Goal: Transaction & Acquisition: Download file/media

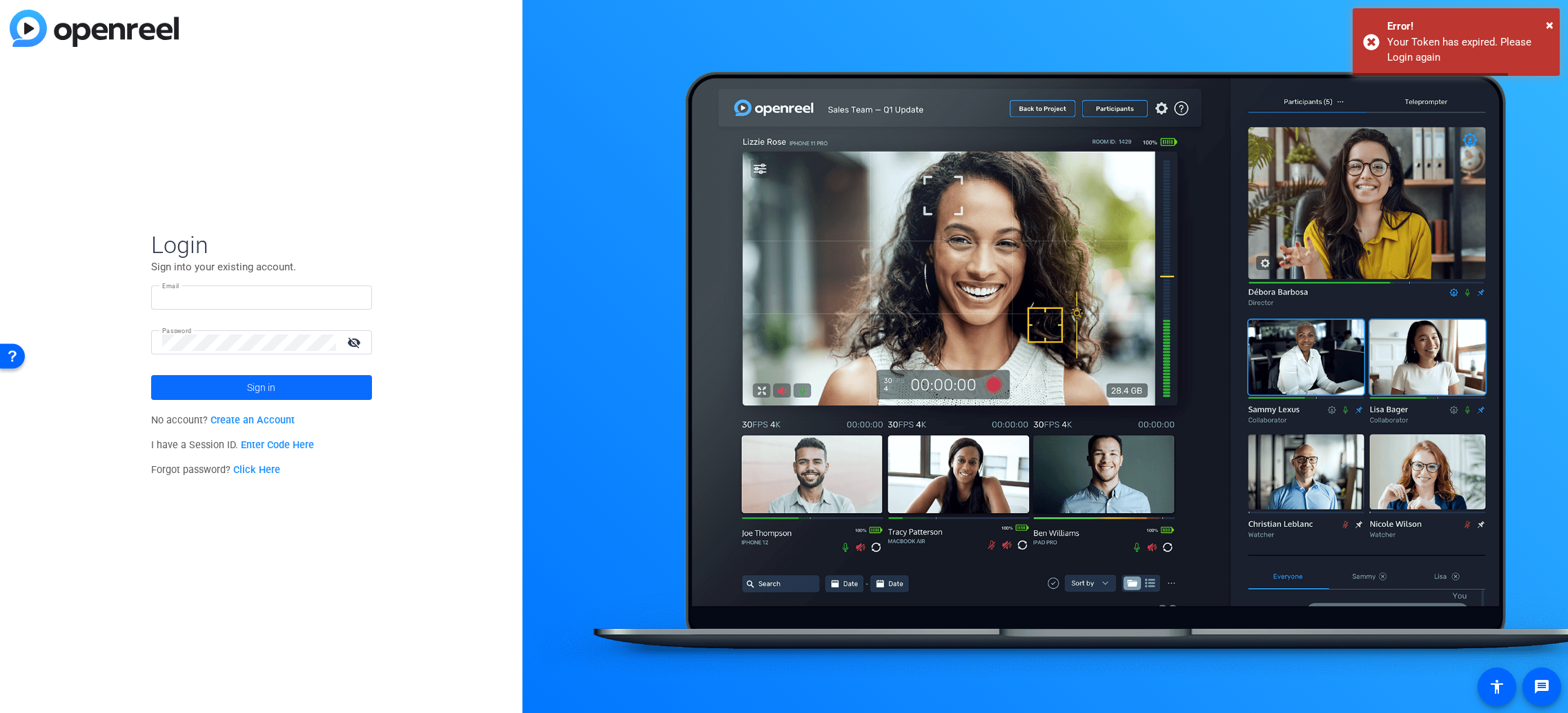
type input "[EMAIL_ADDRESS][DOMAIN_NAME]"
click at [267, 387] on span "Sign in" at bounding box center [261, 388] width 28 height 34
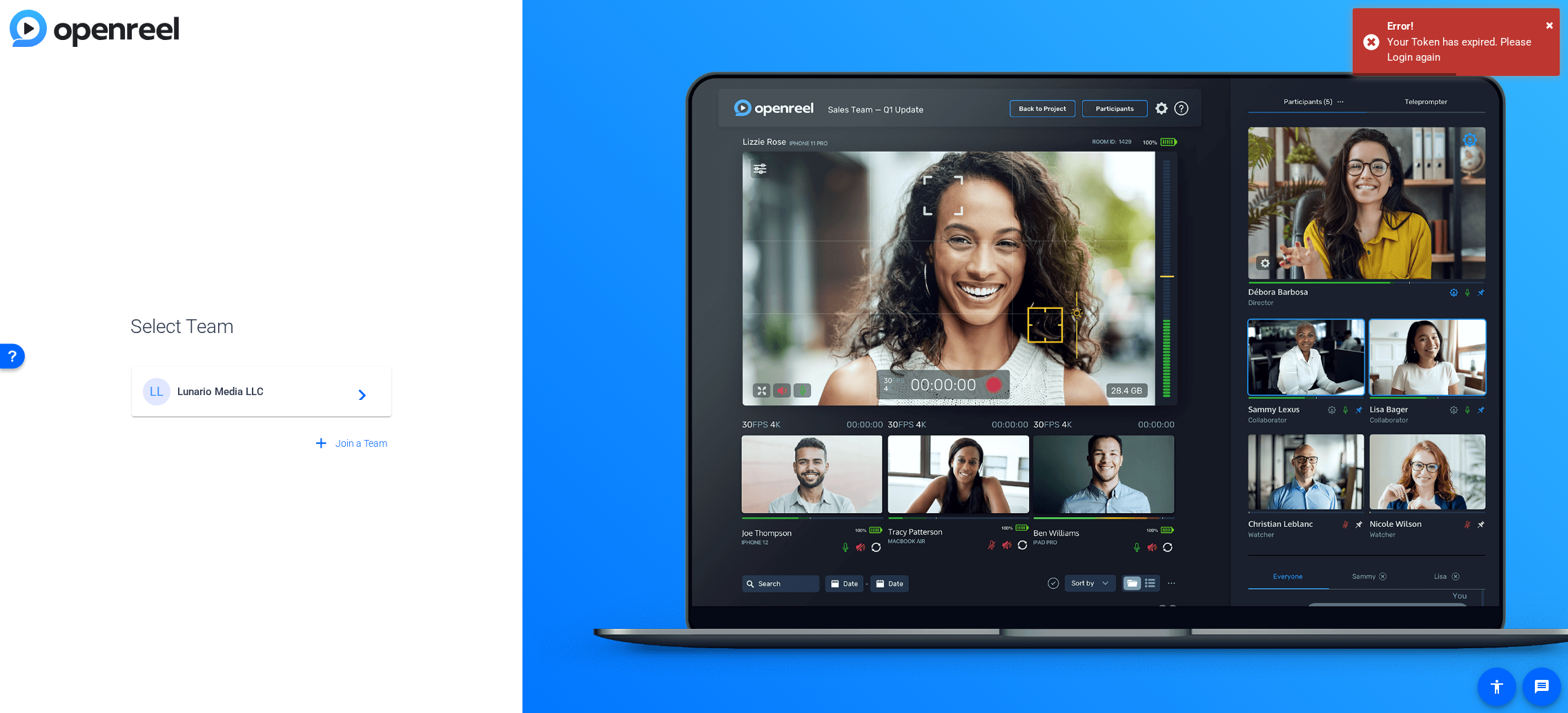
click at [304, 392] on span "Lunario Media LLC" at bounding box center [263, 391] width 173 height 12
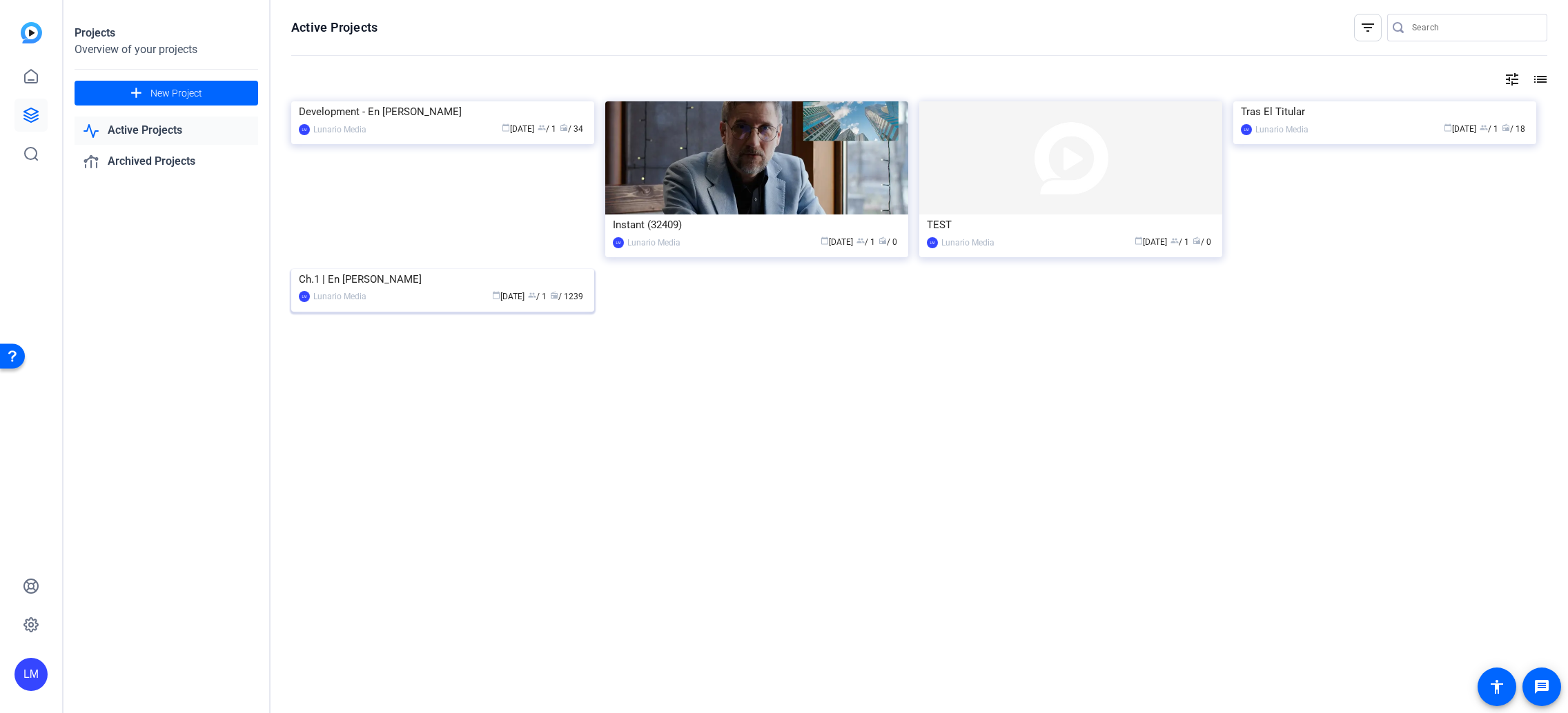
click at [343, 290] on div "Ch.1 | En [PERSON_NAME]" at bounding box center [442, 280] width 288 height 21
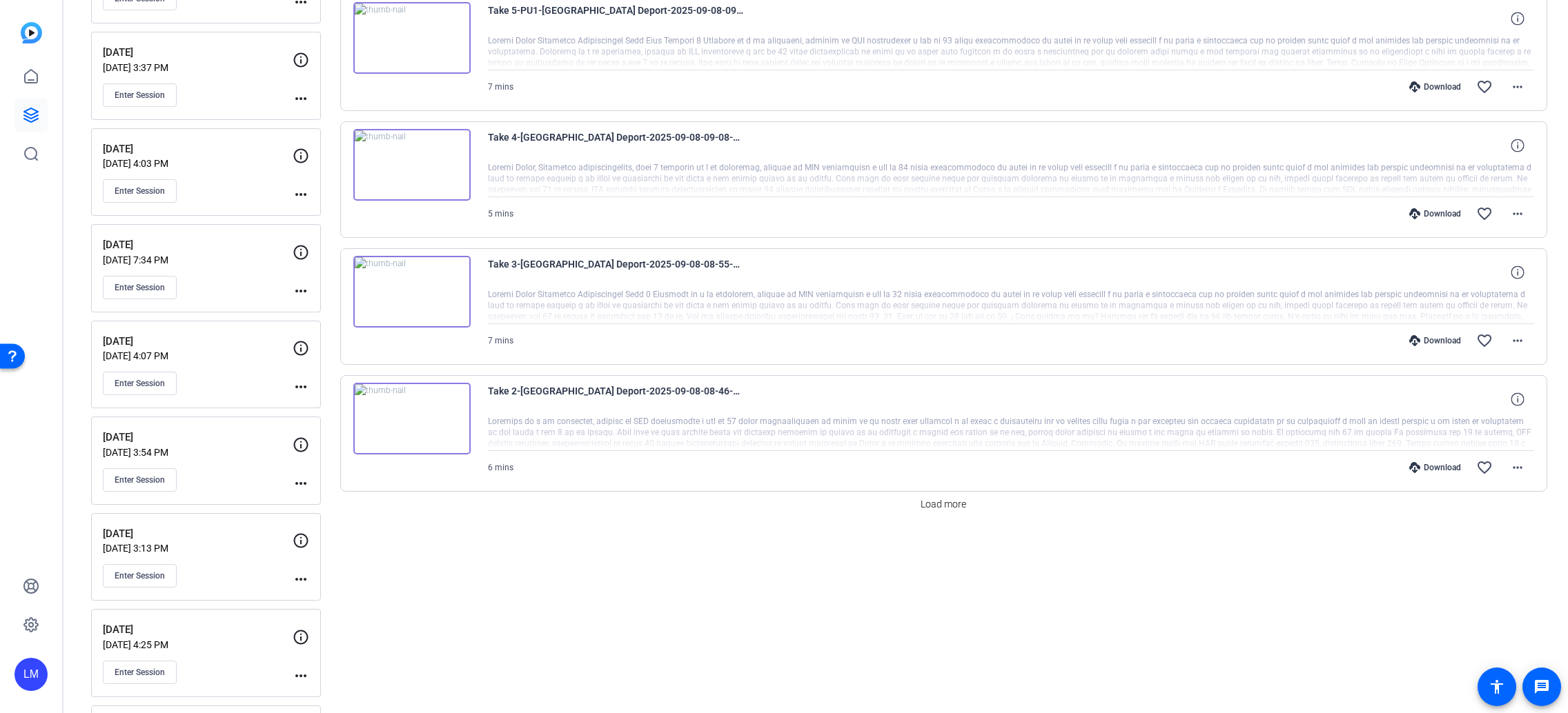
scroll to position [949, 0]
click at [932, 494] on span at bounding box center [944, 503] width 57 height 34
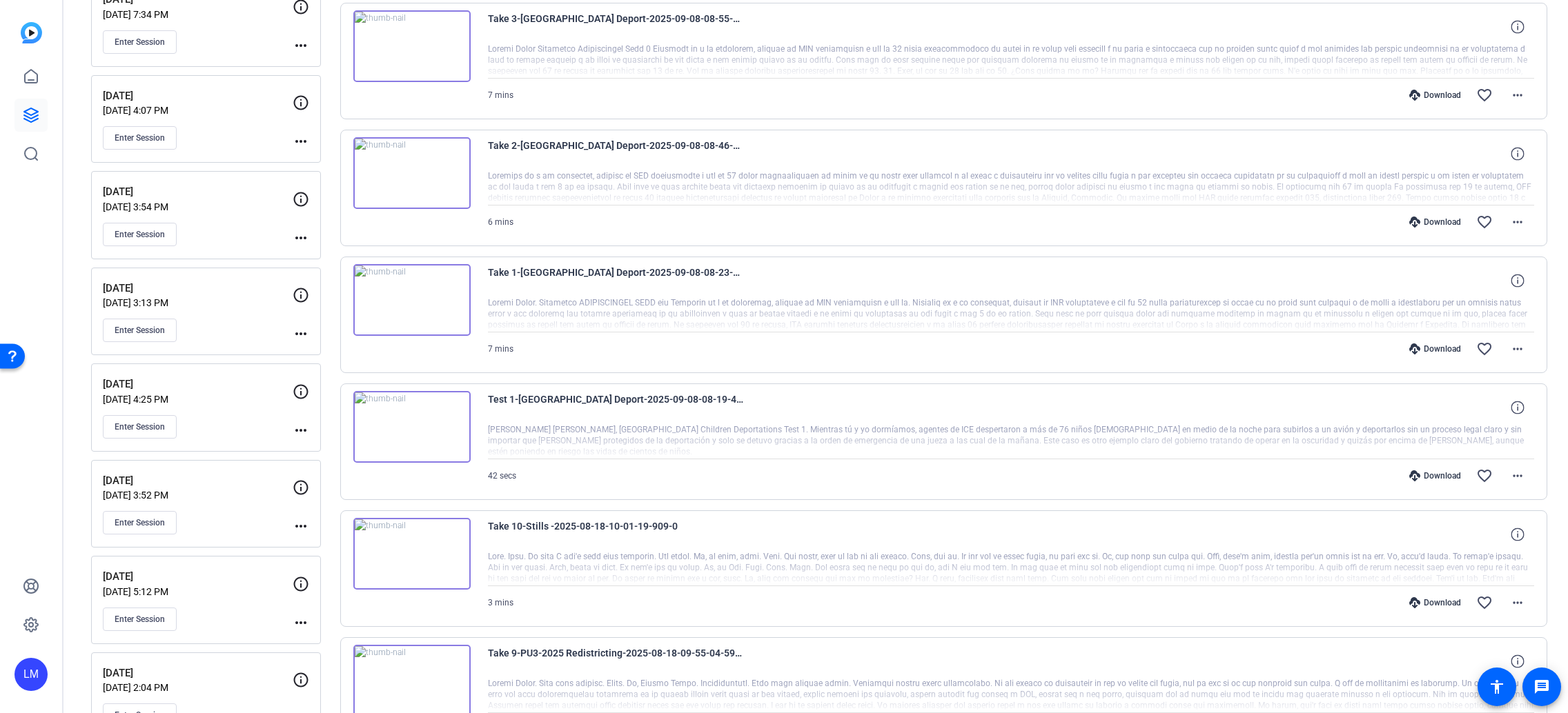
scroll to position [1177, 0]
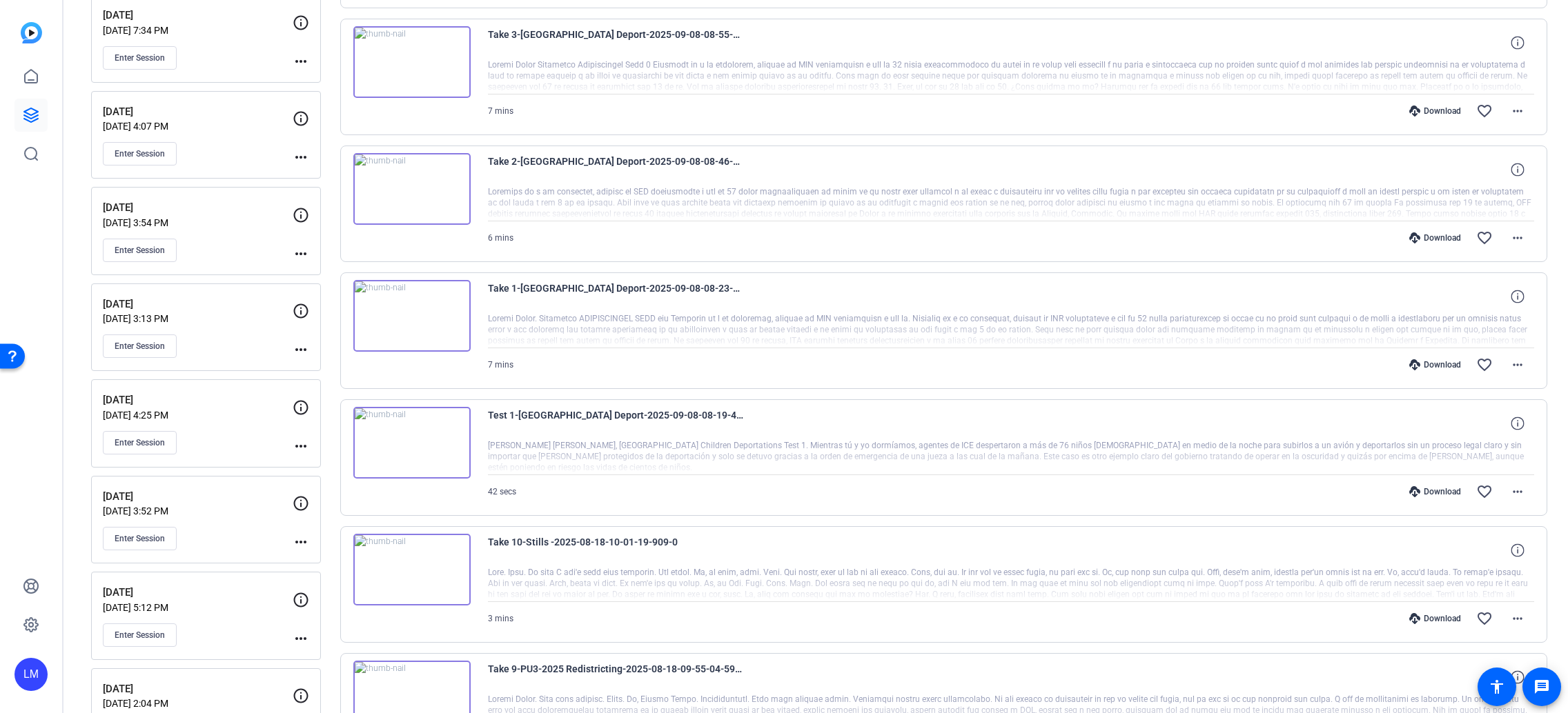
click at [1436, 491] on div "Download" at bounding box center [1435, 492] width 65 height 11
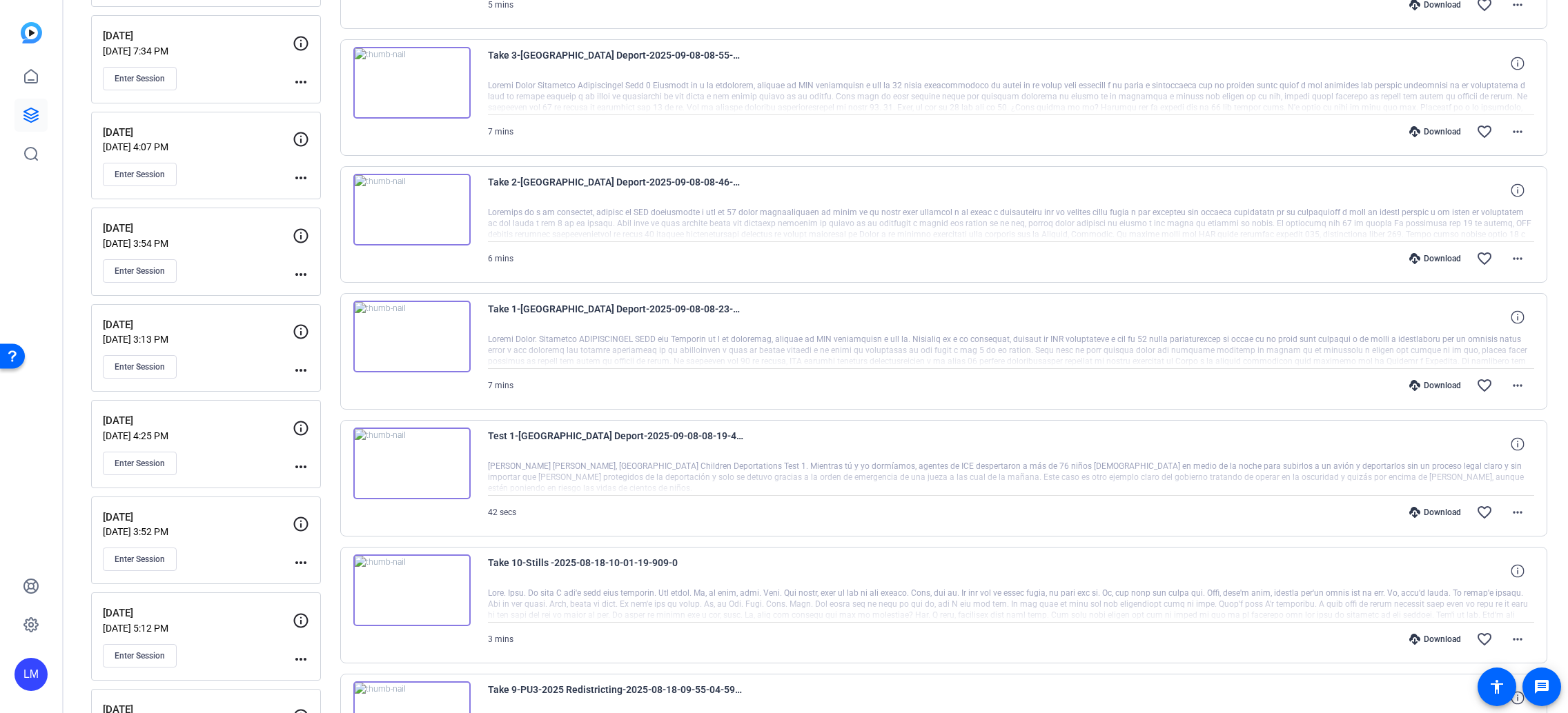
scroll to position [1140, 0]
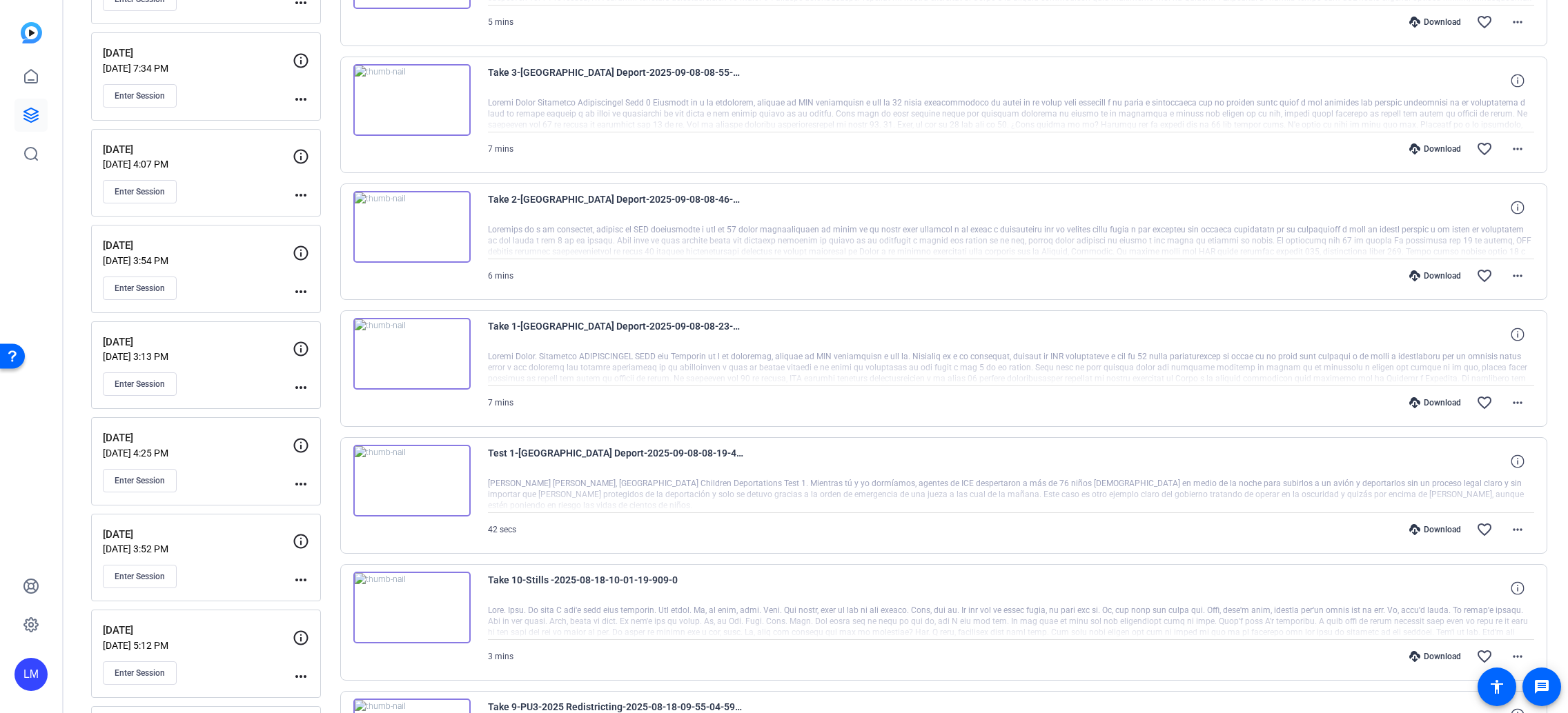
click at [1428, 403] on div "Download" at bounding box center [1435, 403] width 65 height 11
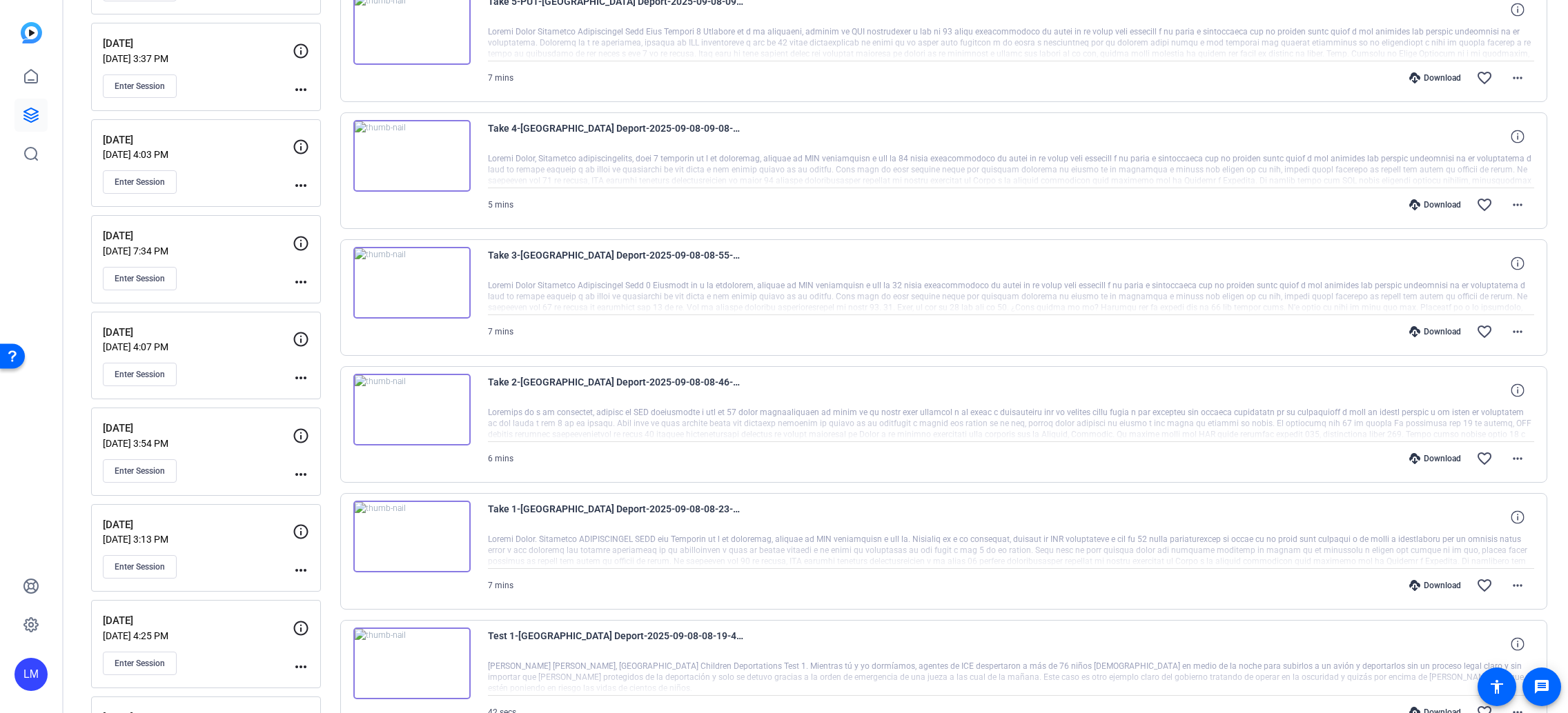
scroll to position [956, 0]
click at [1425, 458] on div "Download" at bounding box center [1435, 459] width 65 height 11
click at [1436, 333] on div "Download" at bounding box center [1435, 332] width 65 height 11
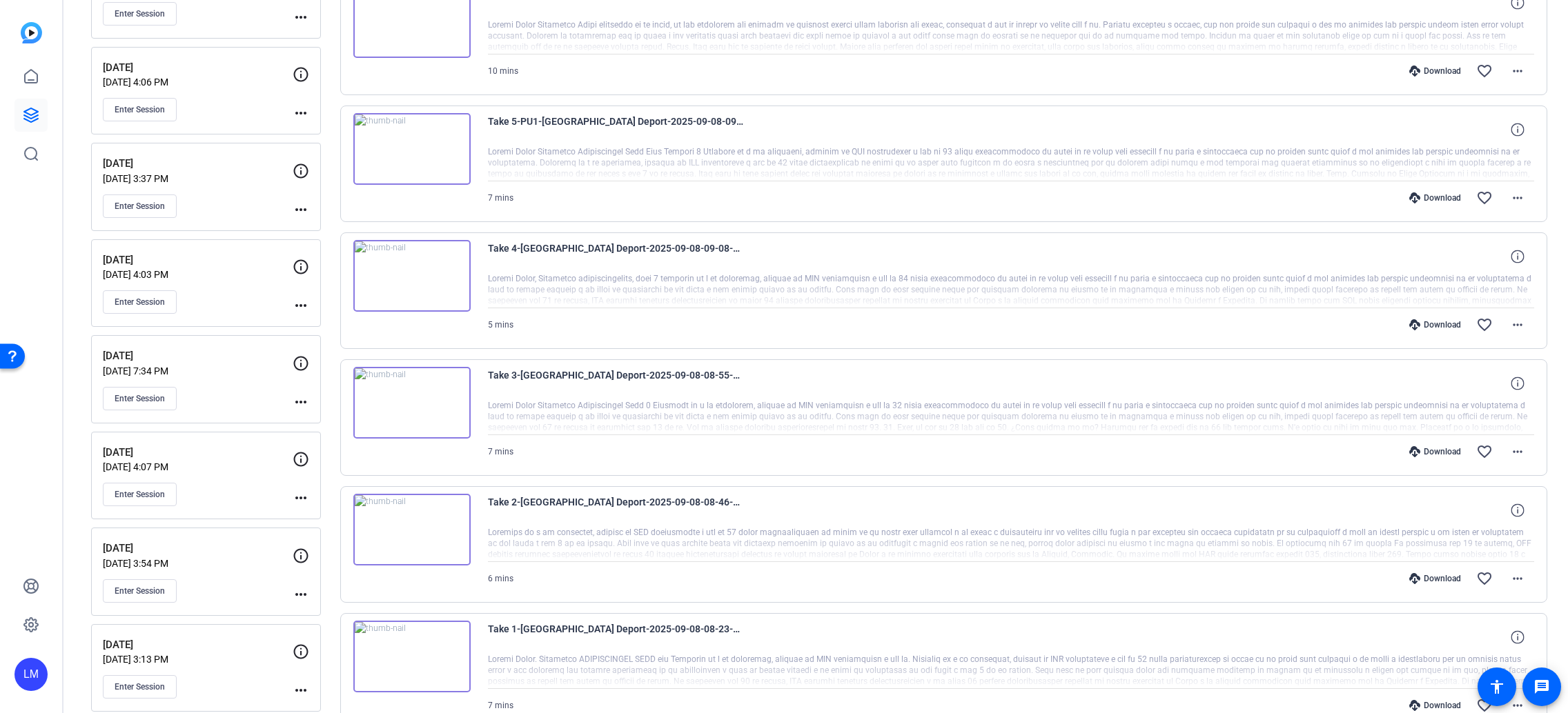
scroll to position [836, 0]
click at [1431, 323] on div "Download" at bounding box center [1435, 325] width 65 height 11
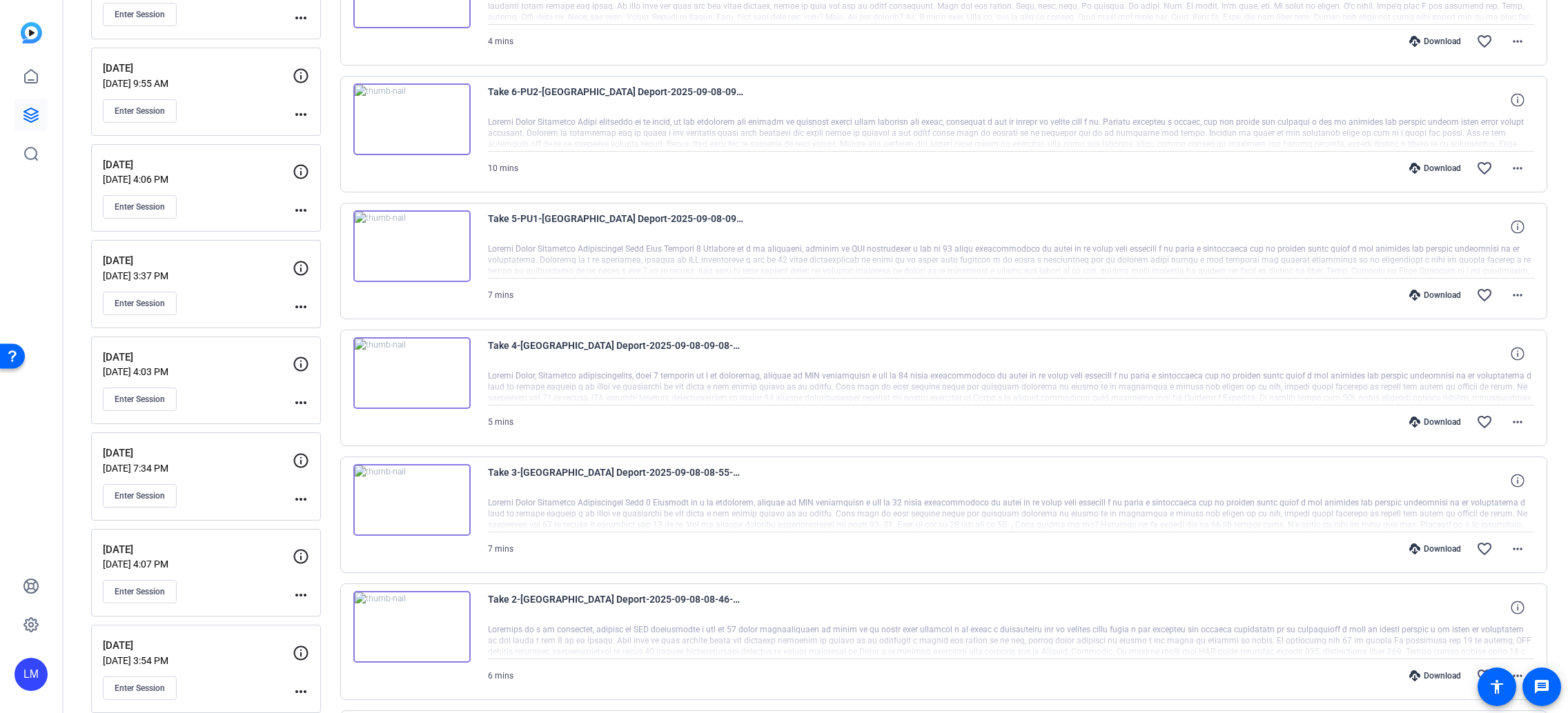
scroll to position [720, 0]
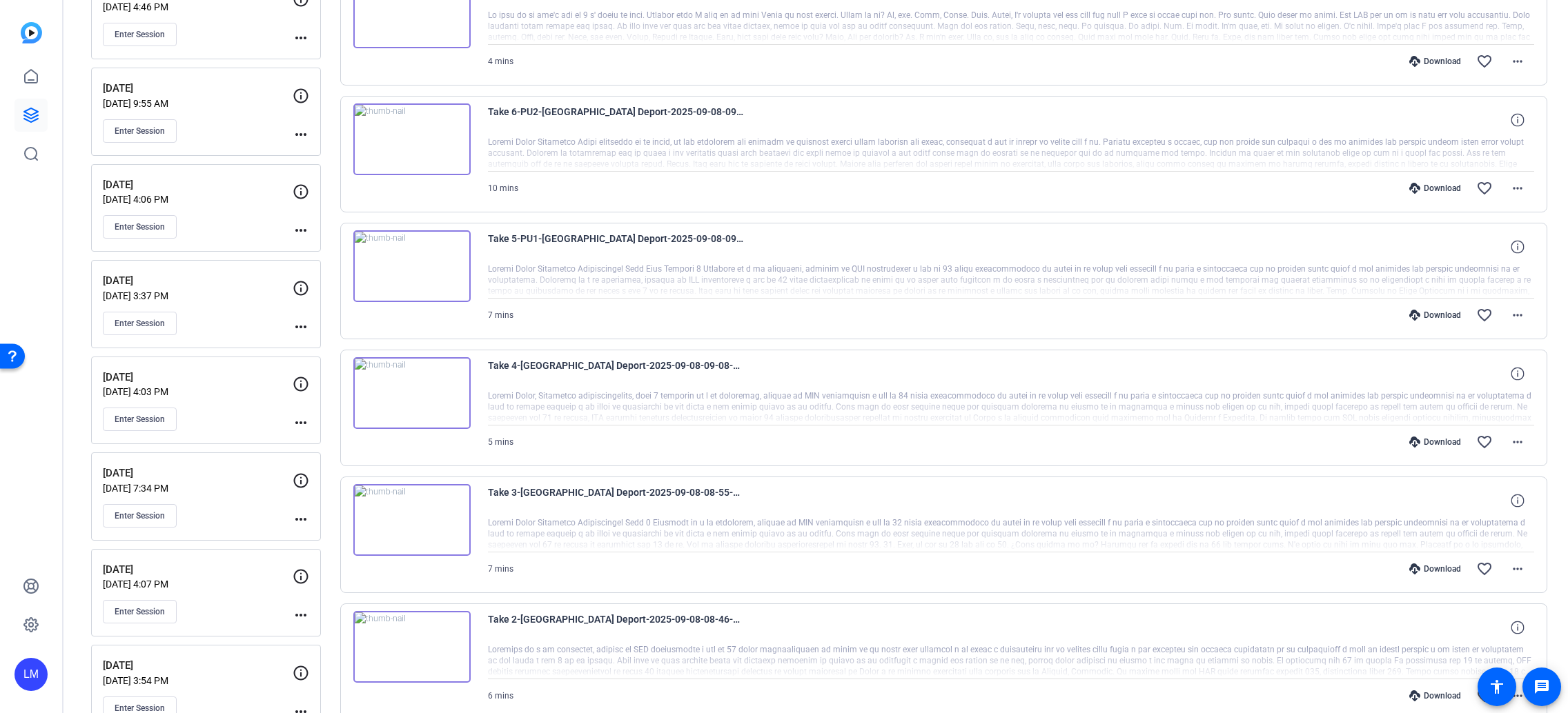
click at [1426, 312] on div "Download" at bounding box center [1435, 315] width 65 height 11
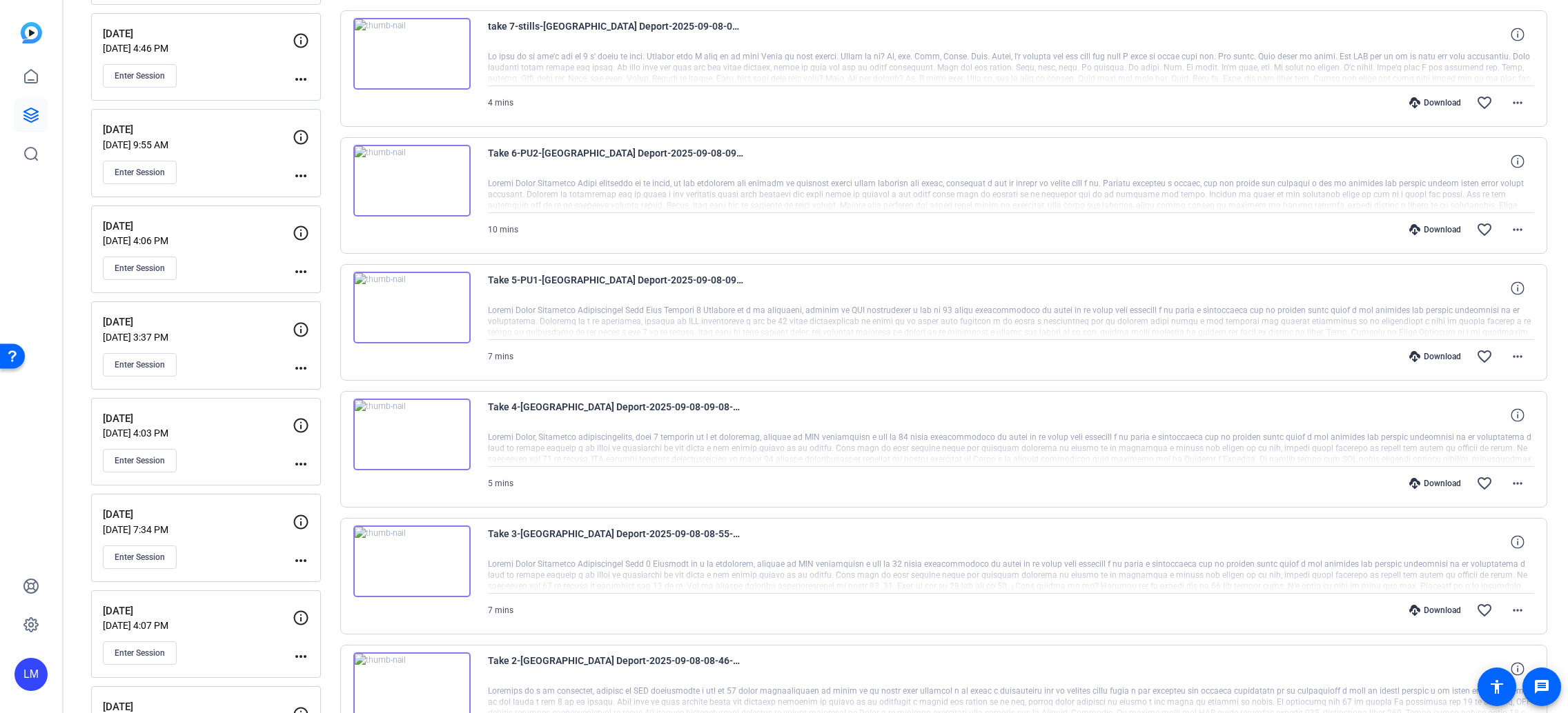
scroll to position [675, 0]
click at [1425, 231] on div "Download" at bounding box center [1435, 233] width 65 height 11
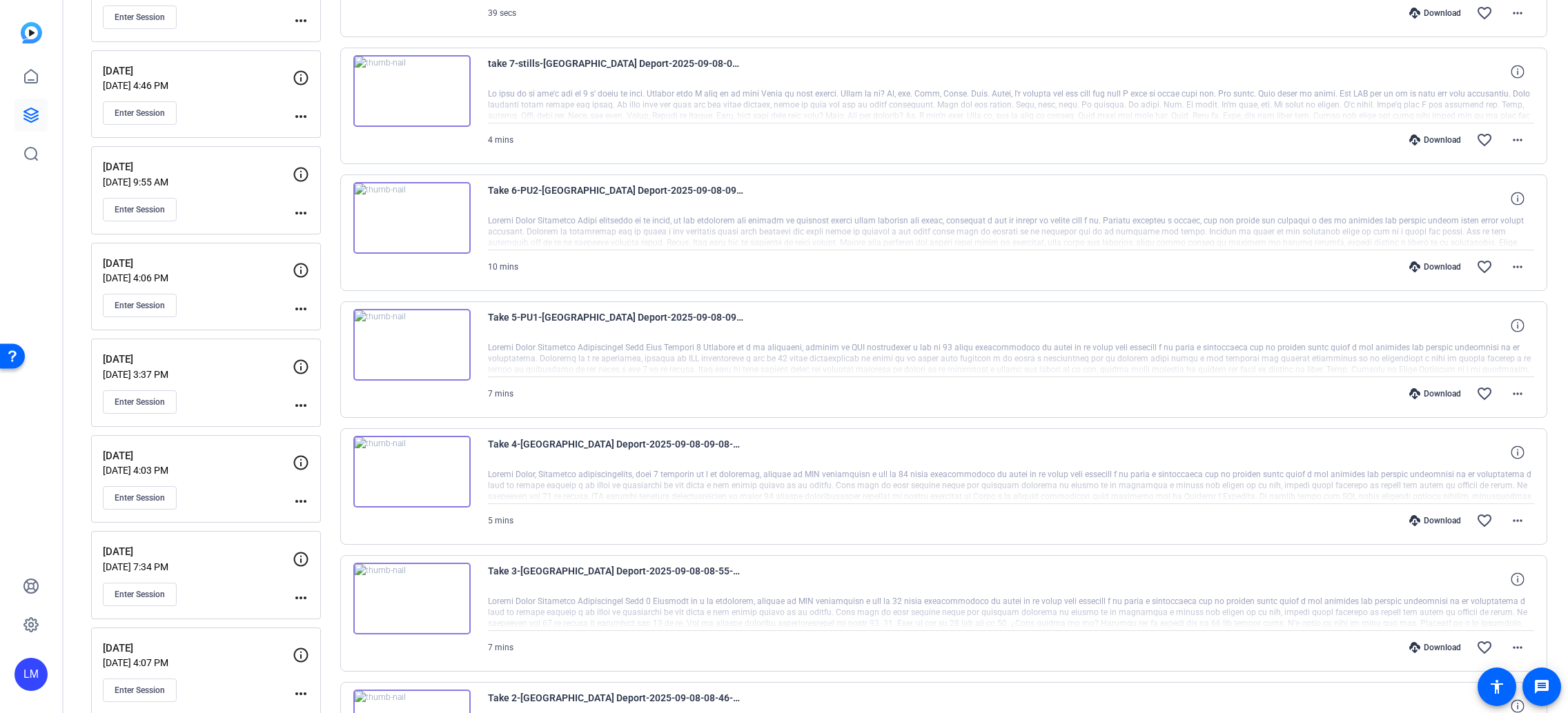
scroll to position [640, 0]
click at [1431, 138] on div "Download" at bounding box center [1435, 141] width 65 height 11
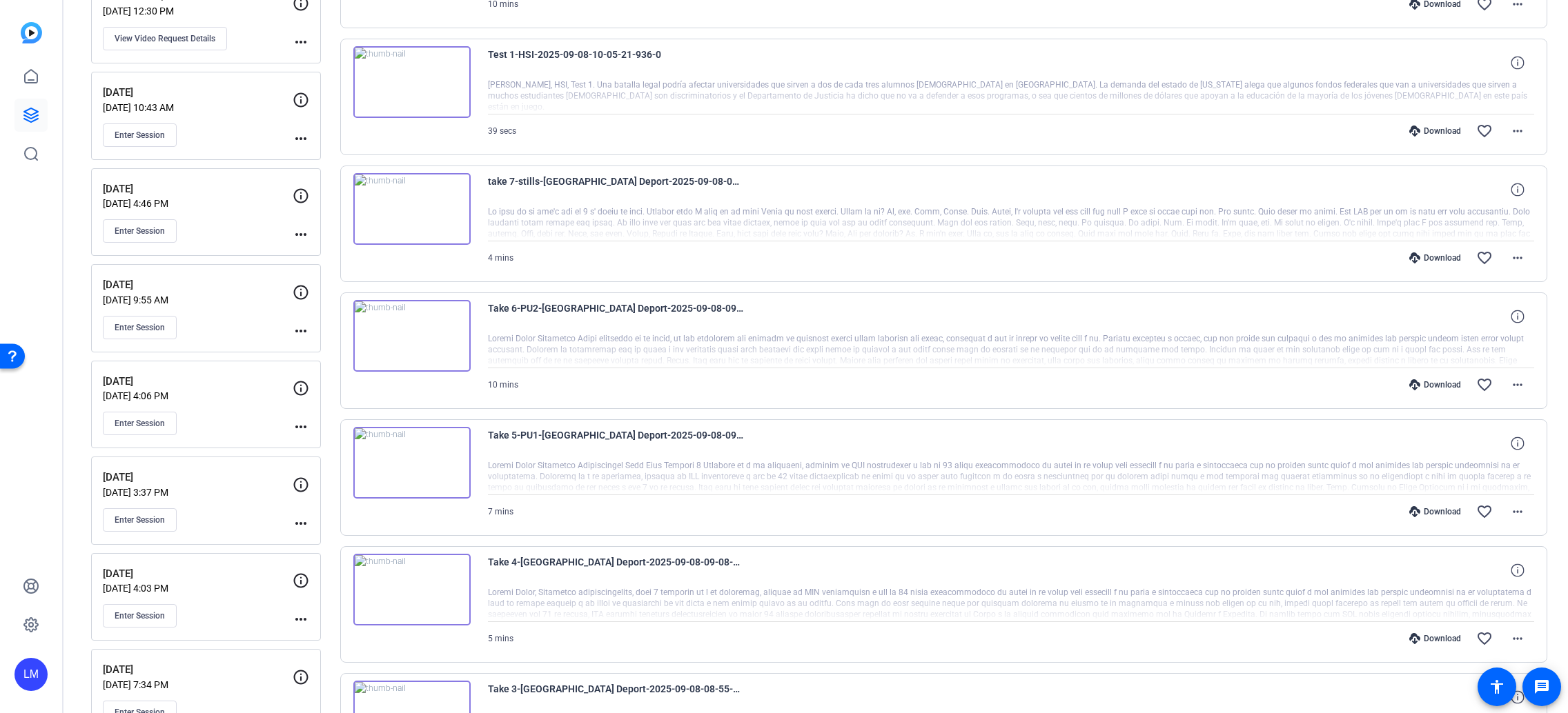
scroll to position [540, 0]
